Goal: Check status: Check status

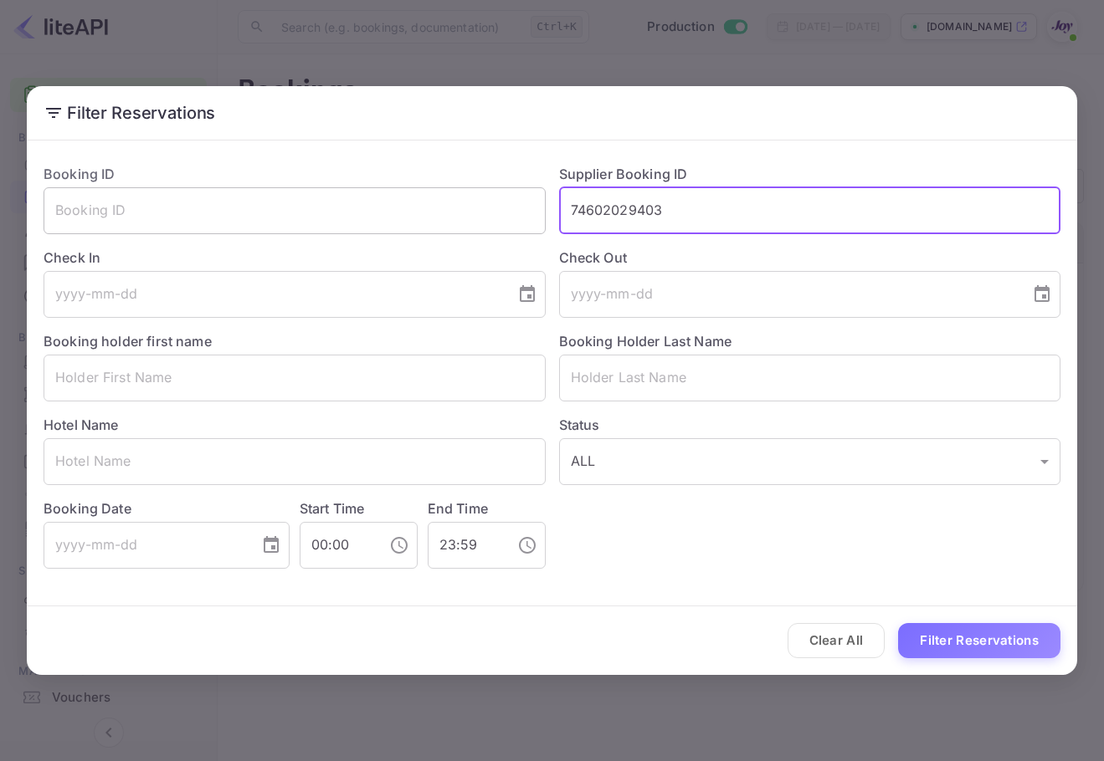
drag, startPoint x: 695, startPoint y: 202, endPoint x: 497, endPoint y: 205, distance: 198.3
click at [497, 205] on div "Booking ID ​ Supplier Booking ID 74602029403 ​ Check In ​ Check Out ​ Booking h…" at bounding box center [545, 360] width 1030 height 418
paste input "9072337"
type input "9072337"
click at [953, 608] on div "Clear All Filter Reservations" at bounding box center [552, 641] width 1050 height 69
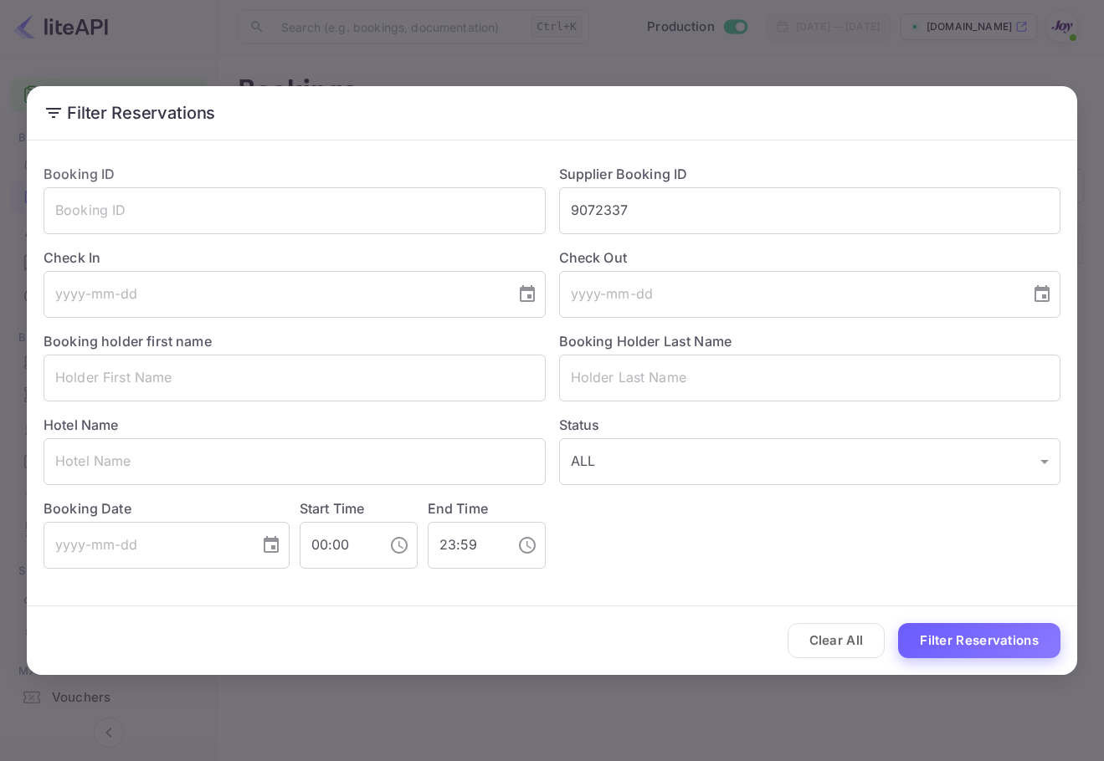
click at [959, 633] on button "Filter Reservations" at bounding box center [979, 641] width 162 height 36
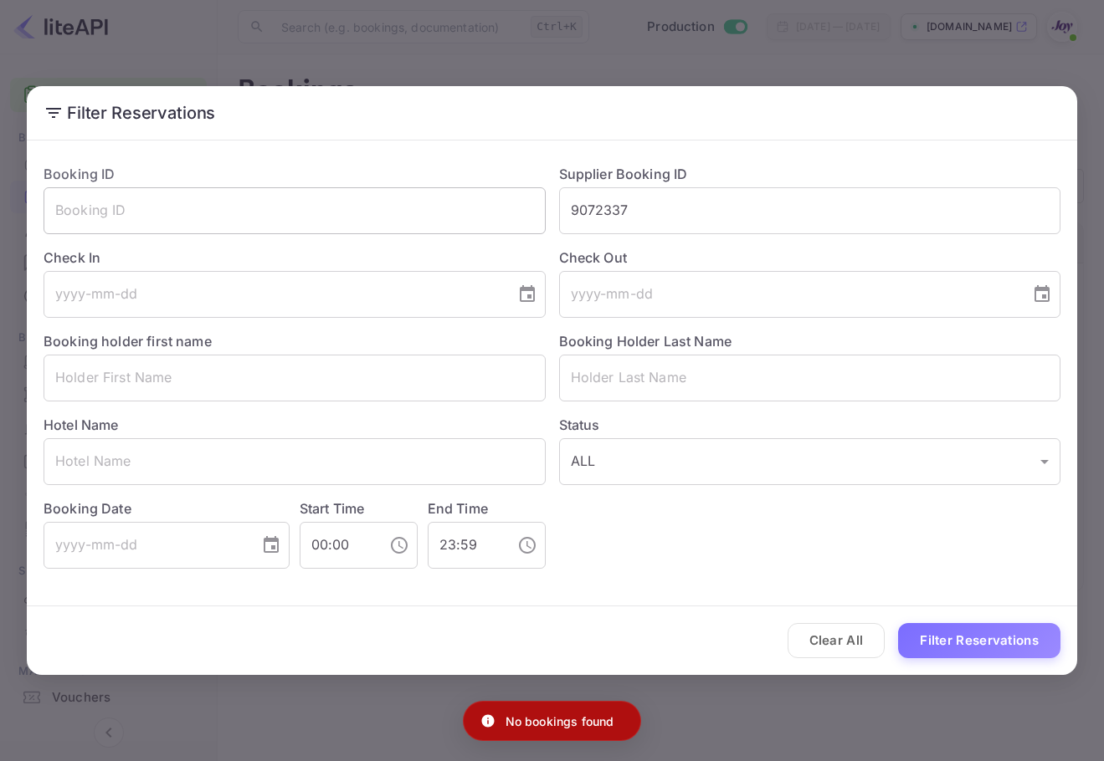
drag, startPoint x: 681, startPoint y: 220, endPoint x: 514, endPoint y: 219, distance: 167.4
click at [514, 219] on div "Booking ID ​ Supplier Booking ID 9072337 ​ Check In ​ Check Out ​ Booking holde…" at bounding box center [545, 360] width 1030 height 418
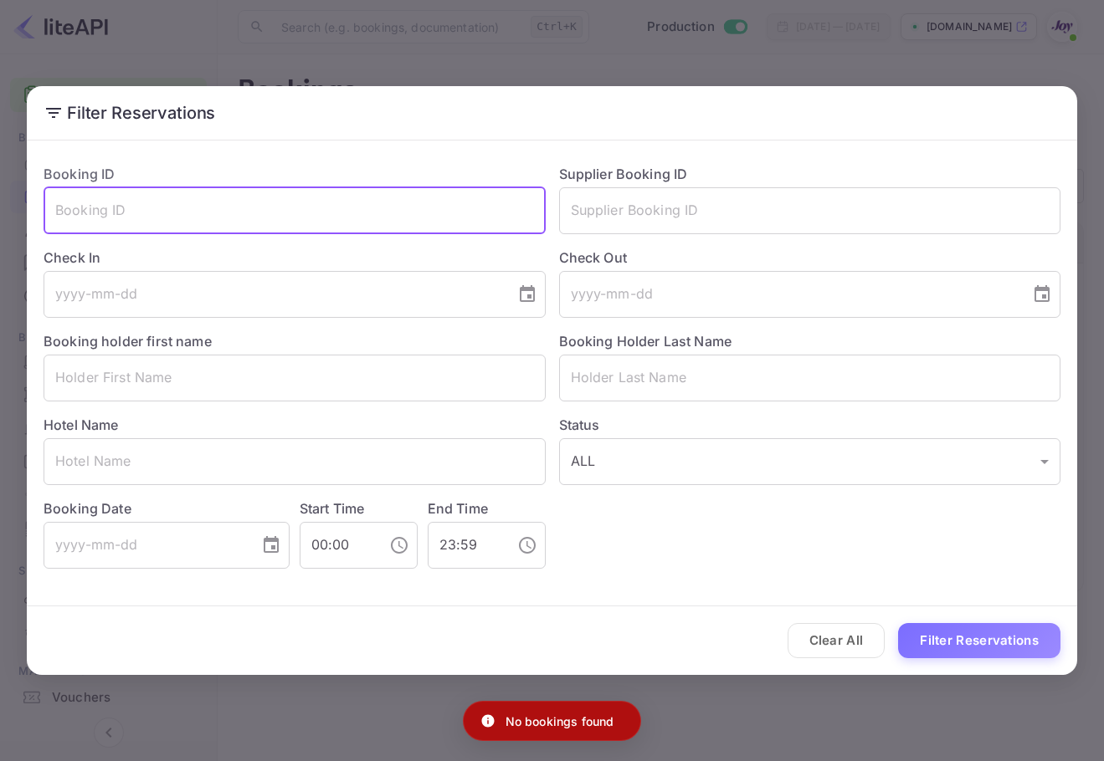
click at [514, 219] on input "text" at bounding box center [295, 210] width 502 height 47
paste input "9072337"
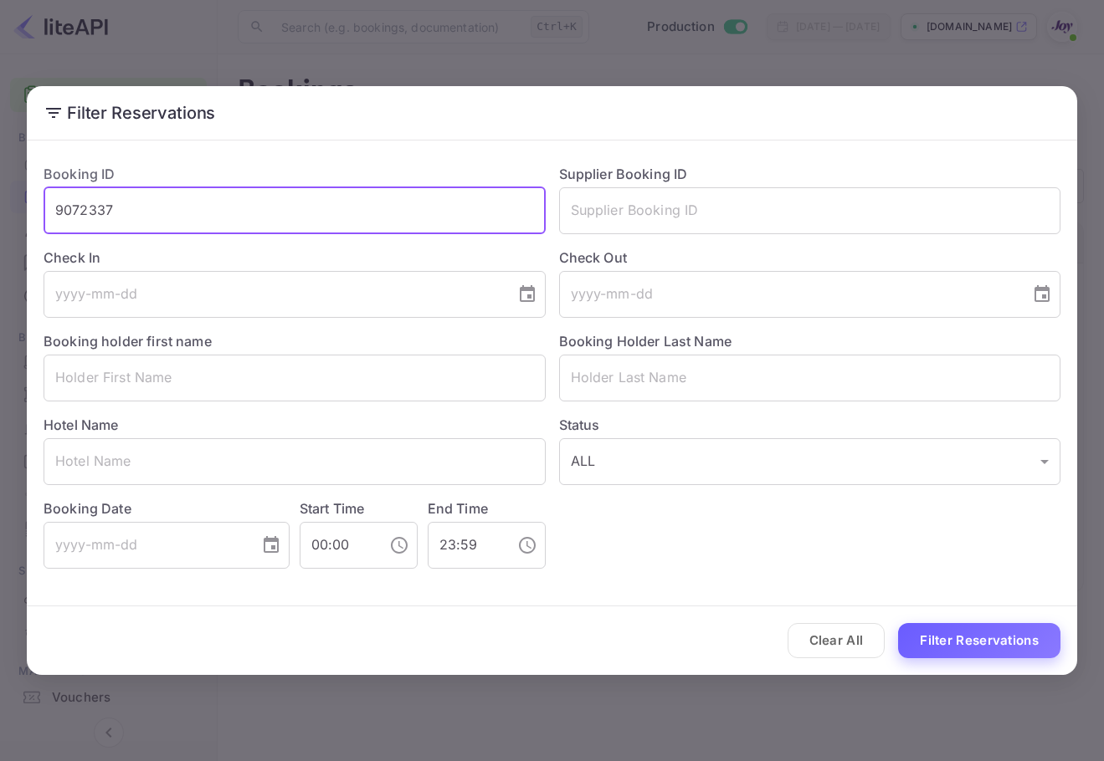
type input "9072337"
click at [946, 641] on button "Filter Reservations" at bounding box center [979, 641] width 162 height 36
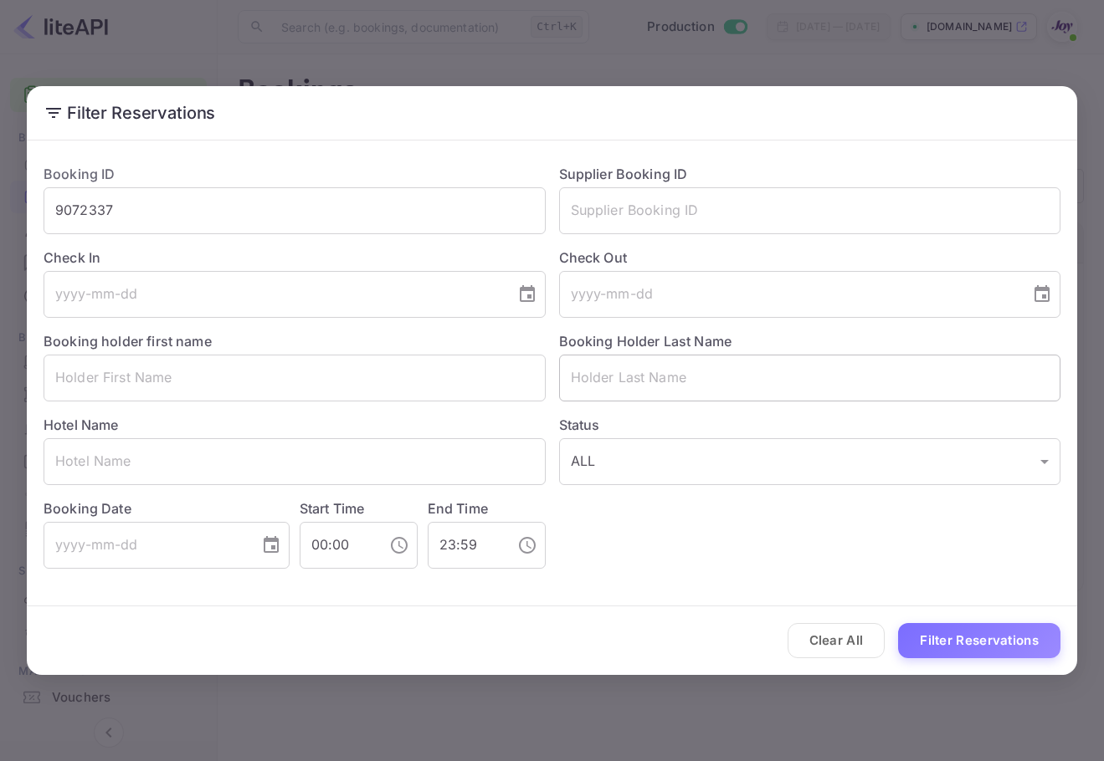
click at [664, 361] on input "text" at bounding box center [810, 378] width 502 height 47
paste input "[PERSON_NAME]"
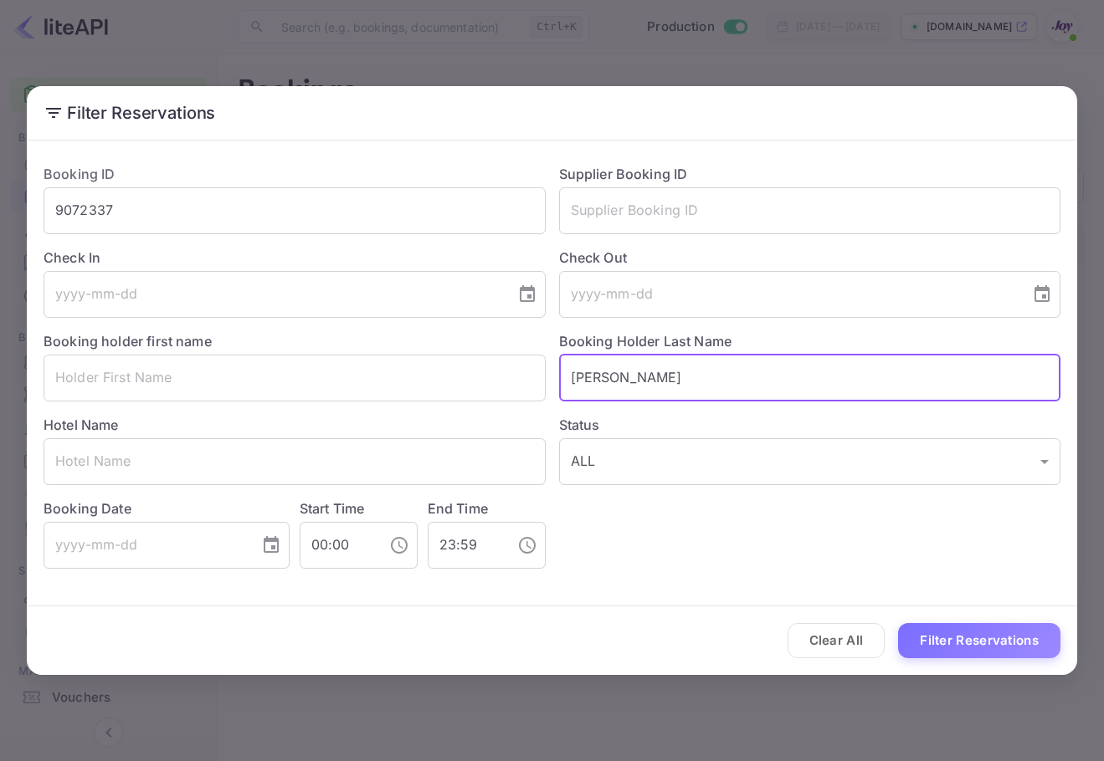
click at [574, 381] on input "[PERSON_NAME]" at bounding box center [810, 378] width 502 height 47
type input "[PERSON_NAME]"
click at [898, 623] on button "Filter Reservations" at bounding box center [979, 641] width 162 height 36
